Goal: Task Accomplishment & Management: Complete application form

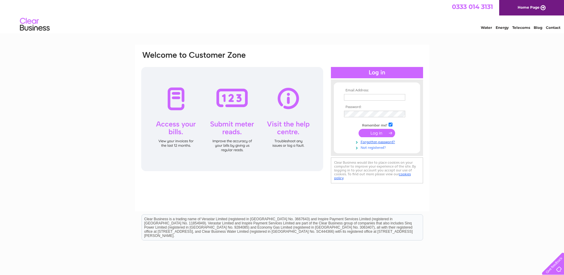
click at [379, 146] on link "Not registered?" at bounding box center [378, 147] width 68 height 6
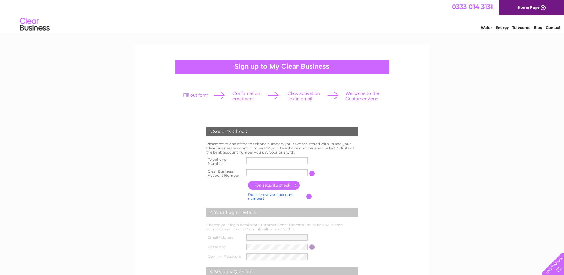
click at [252, 173] on input "text" at bounding box center [277, 172] width 61 height 7
type input "30323037"
drag, startPoint x: 252, startPoint y: 160, endPoint x: 255, endPoint y: 162, distance: 3.1
click at [252, 160] on input "text" at bounding box center [277, 160] width 61 height 7
type input "01743454012"
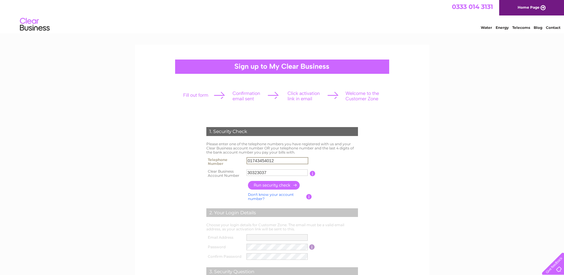
click at [274, 184] on input "button" at bounding box center [274, 185] width 52 height 9
